Goal: Task Accomplishment & Management: Complete application form

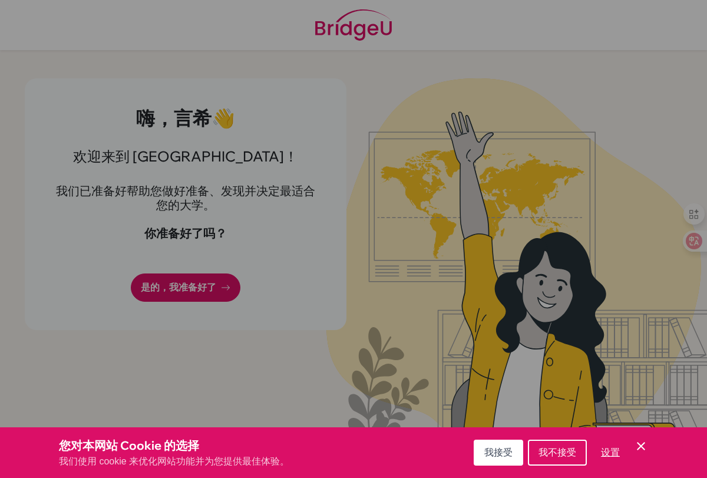
click at [463, 138] on div "Cookie偏好设置" at bounding box center [353, 239] width 707 height 478
click at [645, 447] on icon "Cookie Control Close Icon" at bounding box center [641, 446] width 14 height 14
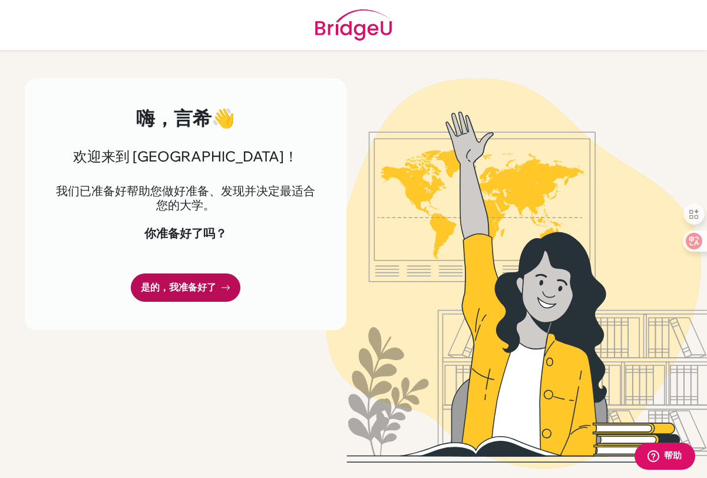
click at [204, 286] on font "是的，我准备好了" at bounding box center [178, 287] width 75 height 11
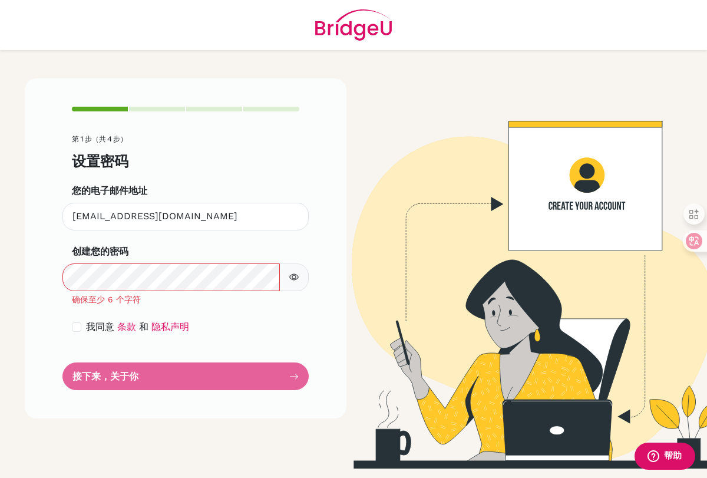
click at [293, 279] on icon "button" at bounding box center [294, 277] width 4 height 4
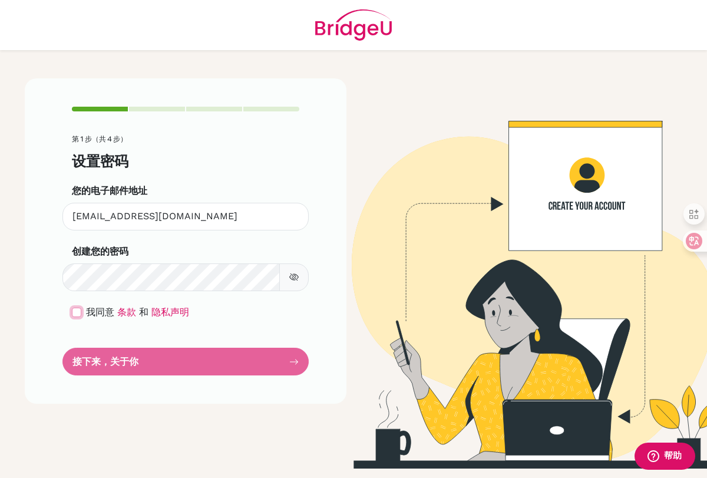
click at [80, 313] on input "checkbox" at bounding box center [76, 312] width 9 height 9
checkbox input "true"
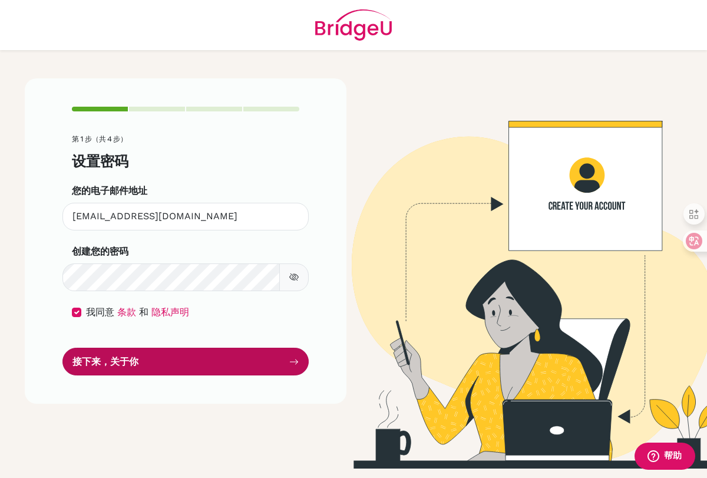
click at [137, 362] on font "接下来，关于你" at bounding box center [105, 360] width 66 height 11
